Goal: Complete application form: Complete application form

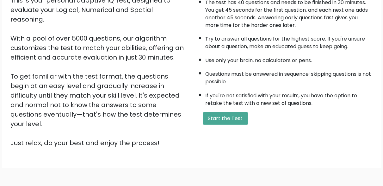
scroll to position [84, 0]
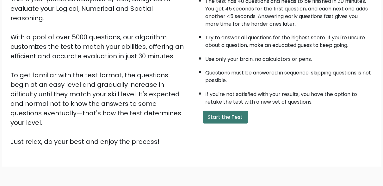
click at [235, 120] on button "Start the Test" at bounding box center [225, 117] width 45 height 13
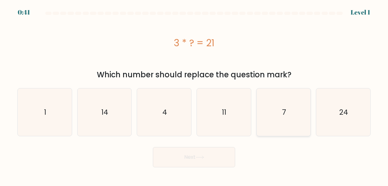
click at [268, 110] on icon "7" at bounding box center [283, 111] width 47 height 47
click at [194, 95] on input "e. 7" at bounding box center [194, 94] width 0 height 2
radio input "true"
click at [218, 155] on button "Next" at bounding box center [194, 157] width 82 height 20
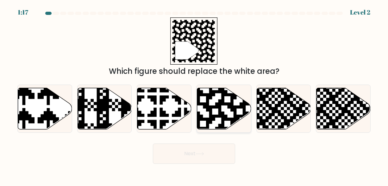
click at [211, 99] on icon at bounding box center [224, 108] width 54 height 41
click at [194, 95] on input "d." at bounding box center [194, 94] width 0 height 2
radio input "true"
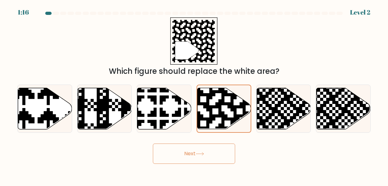
click at [210, 143] on div "Next" at bounding box center [194, 151] width 361 height 23
click at [210, 151] on button "Next" at bounding box center [194, 153] width 82 height 20
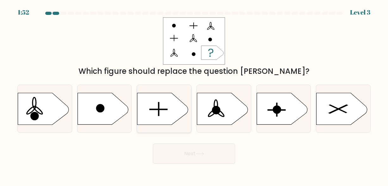
click at [165, 98] on icon at bounding box center [162, 109] width 51 height 32
click at [194, 95] on input "c." at bounding box center [194, 94] width 0 height 2
radio input "true"
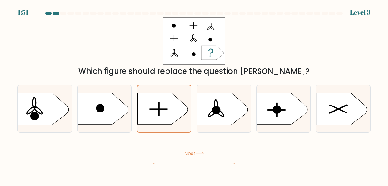
click at [183, 150] on button "Next" at bounding box center [194, 153] width 82 height 20
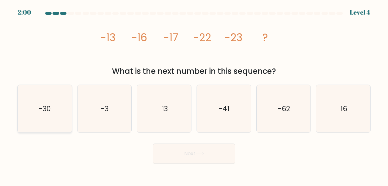
click at [36, 102] on icon "-30" at bounding box center [44, 108] width 47 height 47
click at [194, 95] on input "a. -30" at bounding box center [194, 94] width 0 height 2
radio input "true"
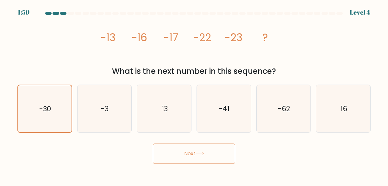
click at [183, 151] on button "Next" at bounding box center [194, 153] width 82 height 20
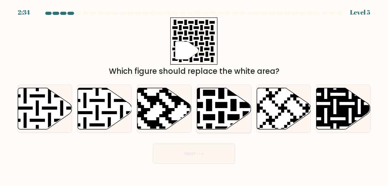
click at [219, 116] on icon at bounding box center [240, 86] width 98 height 98
click at [194, 95] on input "d." at bounding box center [194, 94] width 0 height 2
radio input "true"
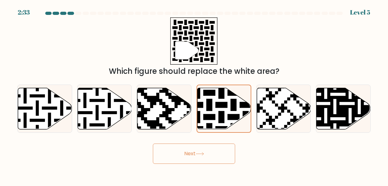
click at [196, 153] on button "Next" at bounding box center [194, 153] width 82 height 20
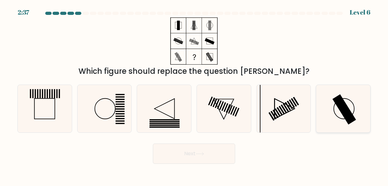
click at [325, 102] on icon at bounding box center [343, 108] width 47 height 47
click at [194, 95] on input "f." at bounding box center [194, 94] width 0 height 2
radio input "true"
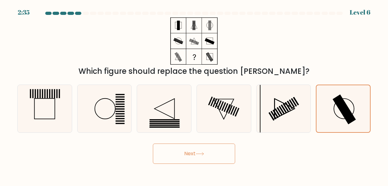
click at [172, 153] on button "Next" at bounding box center [194, 153] width 82 height 20
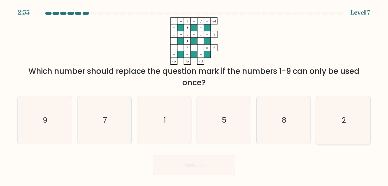
click at [351, 124] on icon "2" at bounding box center [343, 119] width 47 height 47
click at [194, 95] on input "f. 2" at bounding box center [194, 94] width 0 height 2
radio input "true"
click at [200, 169] on button "Next" at bounding box center [194, 165] width 82 height 20
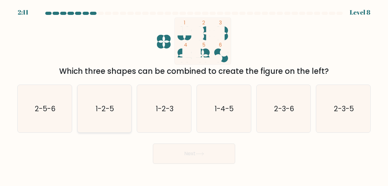
click at [116, 106] on icon "1-2-5" at bounding box center [104, 108] width 47 height 47
click at [194, 95] on input "b. 1-2-5" at bounding box center [194, 94] width 0 height 2
radio input "true"
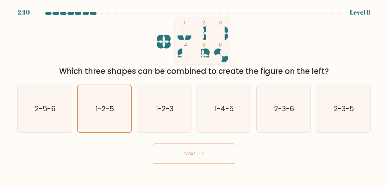
click at [185, 160] on button "Next" at bounding box center [194, 153] width 82 height 20
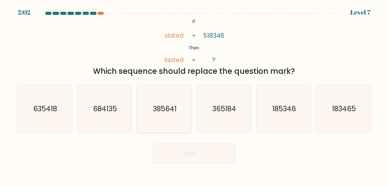
click at [154, 109] on text "385641" at bounding box center [165, 109] width 24 height 10
click at [194, 95] on input "c. 385641" at bounding box center [194, 94] width 0 height 2
radio input "true"
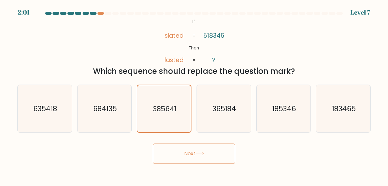
click at [172, 158] on button "Next" at bounding box center [194, 153] width 82 height 20
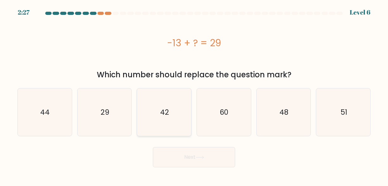
click at [173, 106] on icon "42" at bounding box center [164, 111] width 47 height 47
click at [194, 95] on input "c. 42" at bounding box center [194, 94] width 0 height 2
radio input "true"
click at [189, 158] on button "Next" at bounding box center [194, 157] width 82 height 20
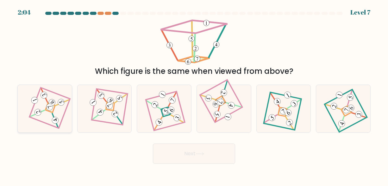
click at [50, 104] on 906 at bounding box center [49, 107] width 9 height 9
click at [194, 95] on input "a." at bounding box center [194, 94] width 0 height 2
radio input "true"
click at [189, 157] on button "Next" at bounding box center [194, 153] width 82 height 20
click at [199, 152] on icon at bounding box center [200, 153] width 9 height 3
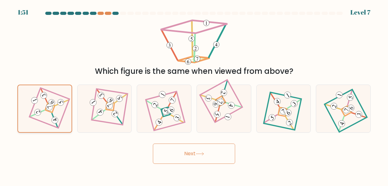
click at [54, 110] on icon at bounding box center [44, 108] width 32 height 37
click at [194, 95] on input "a." at bounding box center [194, 94] width 0 height 2
click at [54, 110] on icon at bounding box center [44, 108] width 32 height 37
click at [194, 95] on input "a." at bounding box center [194, 94] width 0 height 2
click at [183, 155] on button "Next" at bounding box center [194, 153] width 82 height 20
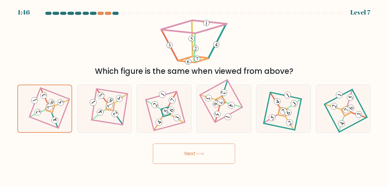
click at [183, 155] on button "Next" at bounding box center [194, 153] width 82 height 20
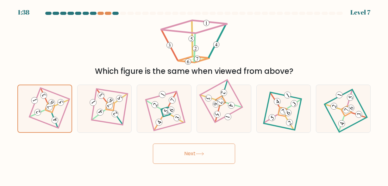
click at [187, 159] on button "Next" at bounding box center [194, 153] width 82 height 20
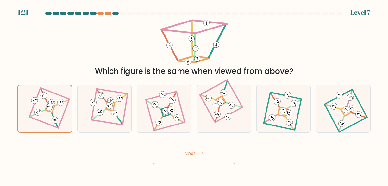
click at [198, 152] on icon at bounding box center [200, 153] width 9 height 3
click at [190, 143] on button "Next" at bounding box center [194, 153] width 82 height 20
click at [197, 153] on icon at bounding box center [200, 153] width 9 height 3
click at [216, 155] on button "Next" at bounding box center [194, 153] width 82 height 20
click at [209, 155] on button "Next" at bounding box center [194, 153] width 82 height 20
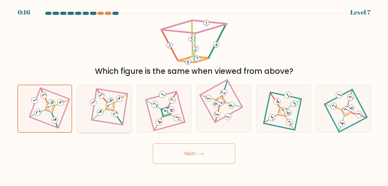
click at [92, 100] on 886 at bounding box center [93, 102] width 9 height 9
click at [194, 95] on input "b." at bounding box center [194, 94] width 0 height 2
radio input "true"
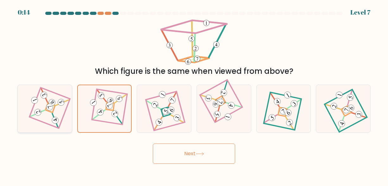
click at [63, 101] on 902 at bounding box center [61, 102] width 9 height 9
click at [194, 95] on input "a." at bounding box center [194, 94] width 0 height 2
radio input "true"
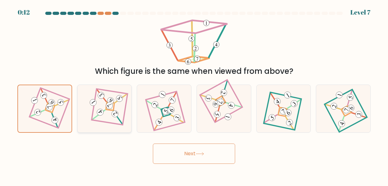
click at [107, 116] on icon at bounding box center [104, 109] width 33 height 38
click at [194, 95] on input "b." at bounding box center [194, 94] width 0 height 2
radio input "true"
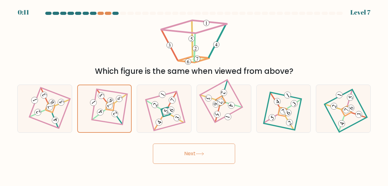
click at [173, 154] on button "Next" at bounding box center [194, 153] width 82 height 20
drag, startPoint x: 173, startPoint y: 154, endPoint x: 71, endPoint y: 116, distance: 108.6
click at [71, 116] on form at bounding box center [194, 88] width 388 height 152
click at [71, 116] on div at bounding box center [44, 109] width 55 height 48
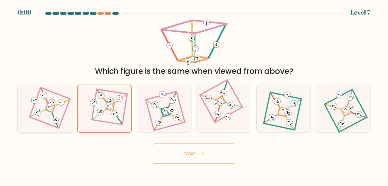
click at [194, 95] on input "a." at bounding box center [194, 94] width 0 height 2
radio input "true"
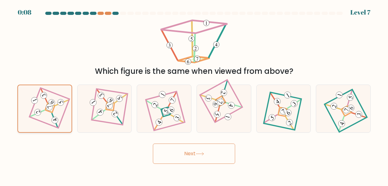
click at [71, 116] on div at bounding box center [44, 109] width 55 height 48
click at [194, 95] on input "a." at bounding box center [194, 94] width 0 height 2
click at [189, 151] on button "Next" at bounding box center [194, 153] width 82 height 20
click at [180, 158] on button "Next" at bounding box center [194, 153] width 82 height 20
